Goal: Check status: Check status

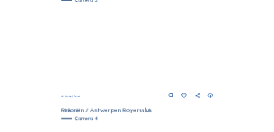
scroll to position [461, 0]
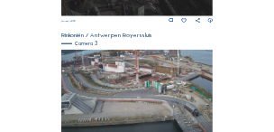
click at [133, 82] on img at bounding box center [136, 93] width 151 height 86
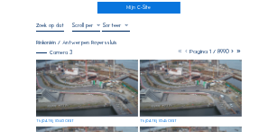
scroll to position [72, 0]
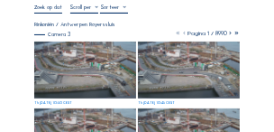
click at [107, 66] on img at bounding box center [85, 70] width 102 height 58
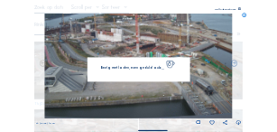
click at [107, 66] on span "Bezig met laden, even geduld aub..." at bounding box center [132, 68] width 63 height 4
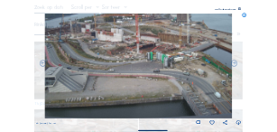
click at [238, 8] on icon at bounding box center [239, 9] width 3 height 3
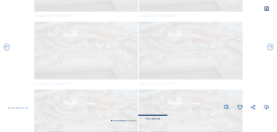
scroll to position [0, 0]
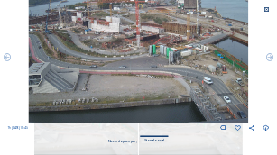
click at [266, 10] on icon at bounding box center [266, 10] width 6 height 6
